Goal: Task Accomplishment & Management: Complete application form

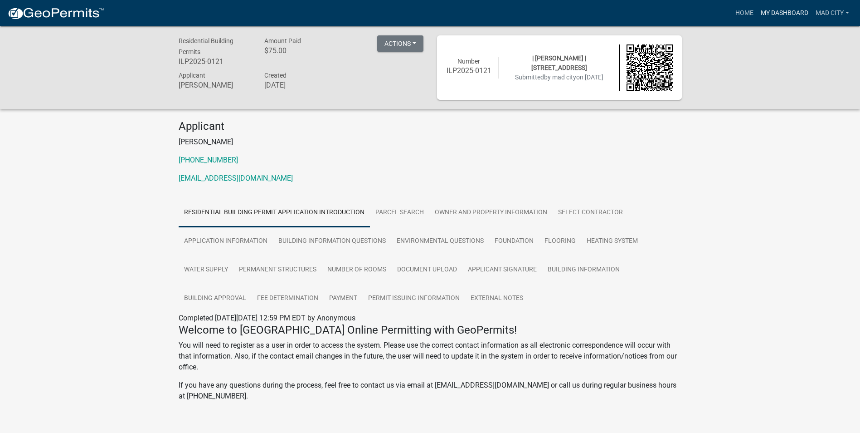
click at [799, 13] on link "My Dashboard" at bounding box center [784, 13] width 55 height 17
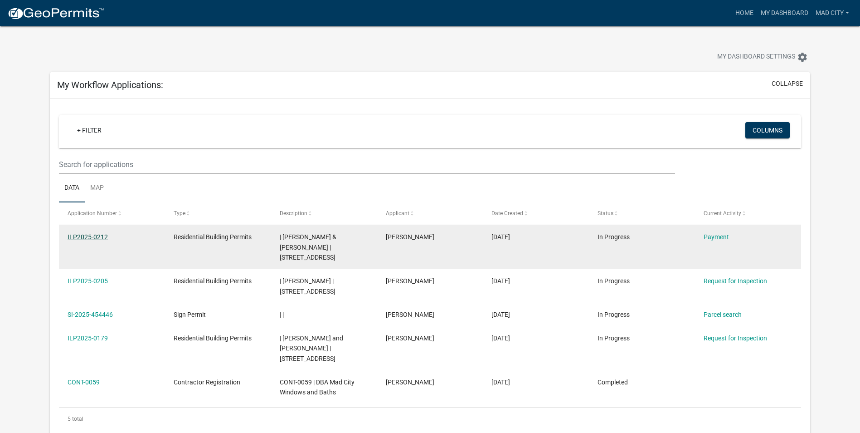
click at [93, 239] on link "ILP2025-0212" at bounding box center [88, 236] width 40 height 7
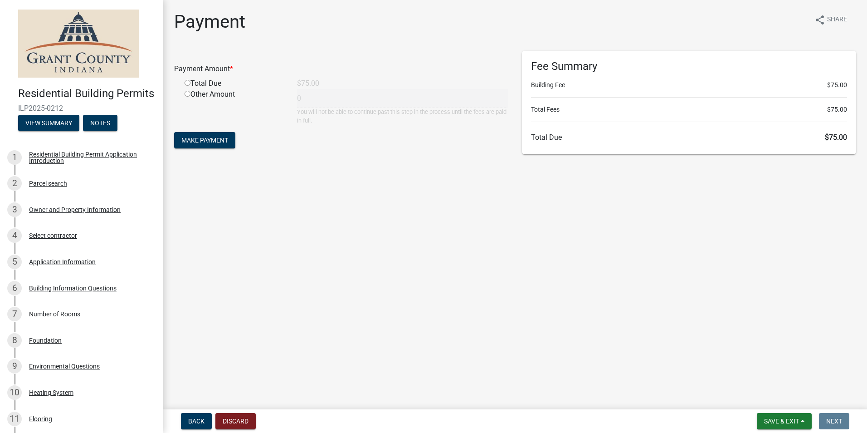
click at [190, 80] on input "radio" at bounding box center [188, 83] width 6 height 6
radio input "true"
type input "75"
click at [205, 138] on span "Make Payment" at bounding box center [204, 140] width 47 height 7
